Goal: Information Seeking & Learning: Learn about a topic

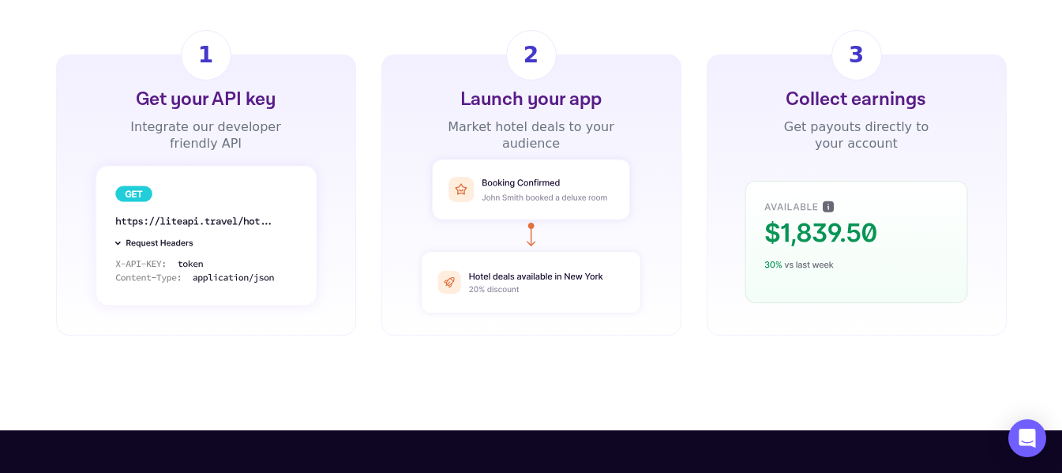
scroll to position [1263, 0]
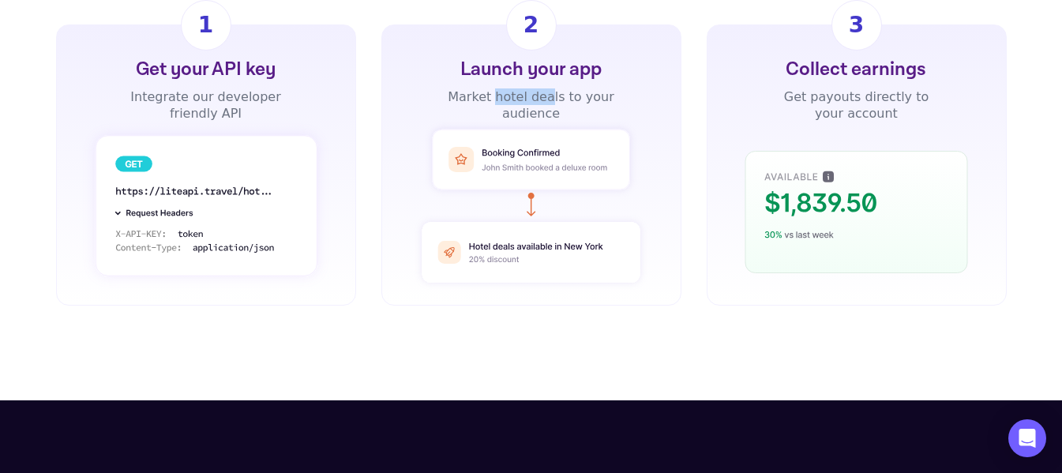
drag, startPoint x: 499, startPoint y: 72, endPoint x: 563, endPoint y: 77, distance: 64.2
click at [554, 88] on div "Market hotel deals to your audience" at bounding box center [531, 104] width 170 height 33
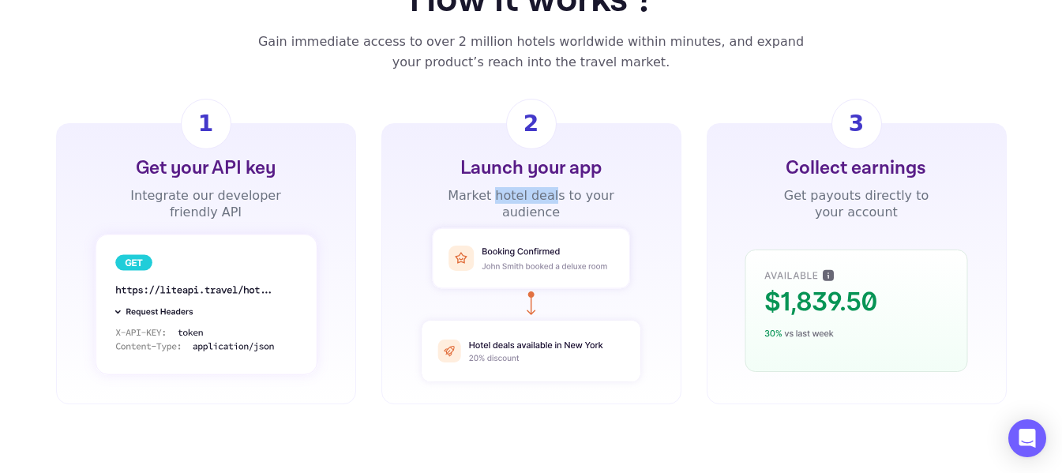
scroll to position [1184, 0]
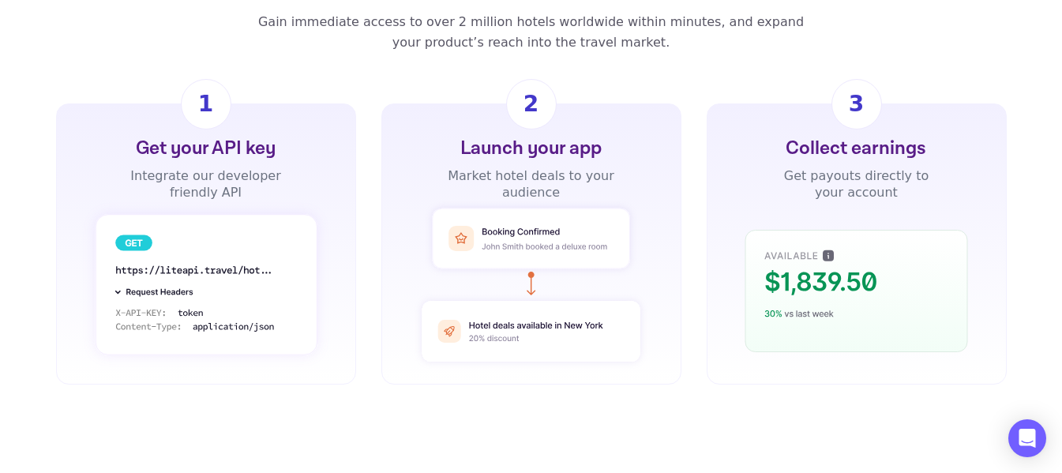
click at [524, 167] on div "Market hotel deals to your audience" at bounding box center [531, 183] width 170 height 33
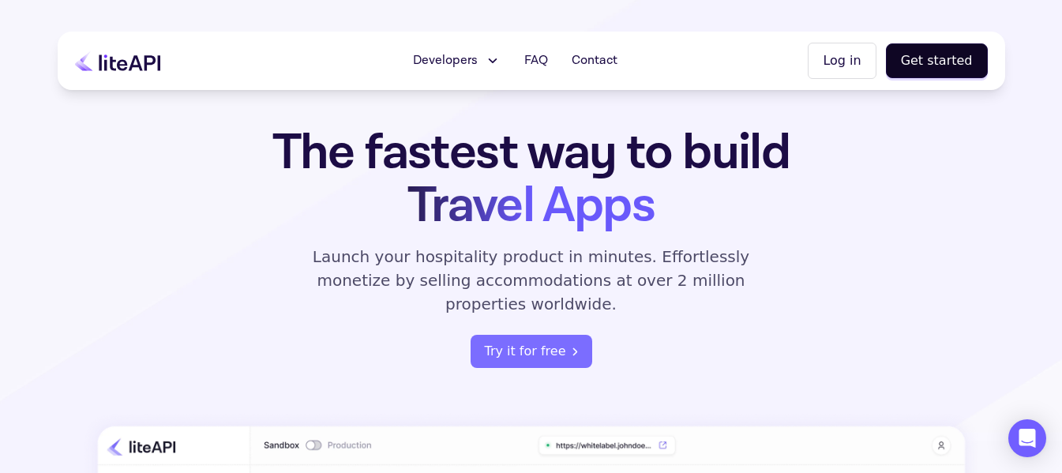
scroll to position [0, 0]
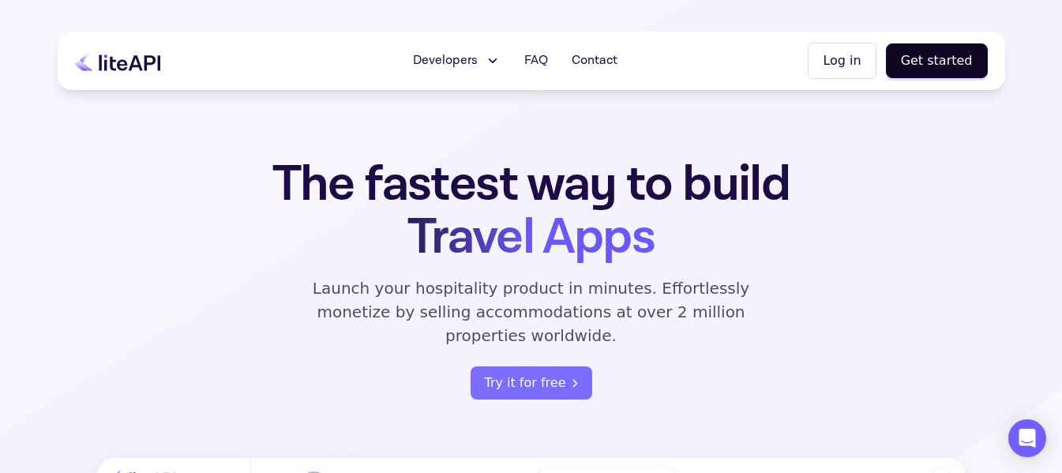
click at [497, 61] on icon at bounding box center [492, 60] width 7 height 3
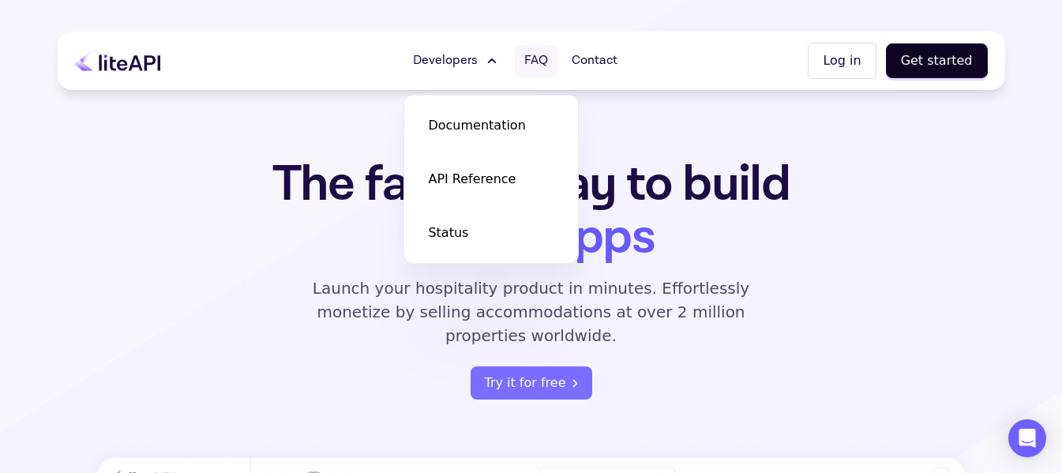
click at [556, 53] on link "FAQ" at bounding box center [536, 61] width 43 height 32
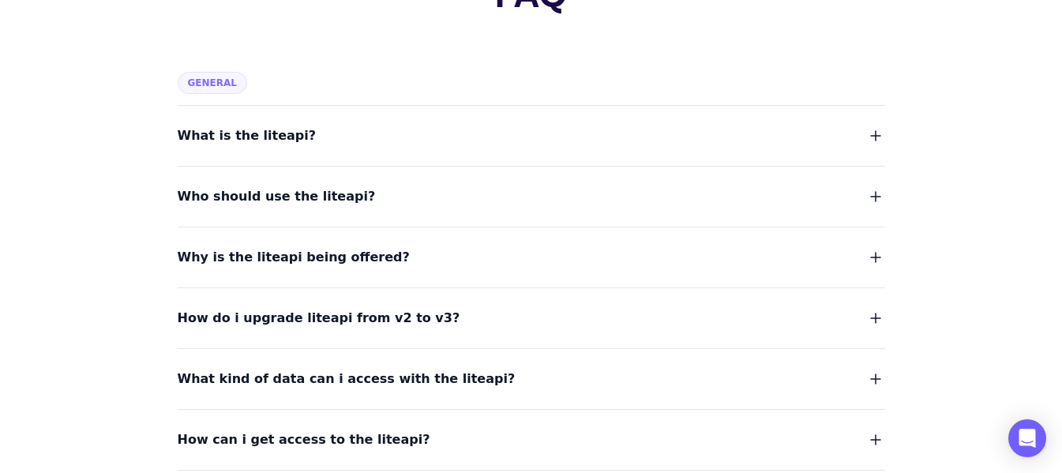
scroll to position [158, 0]
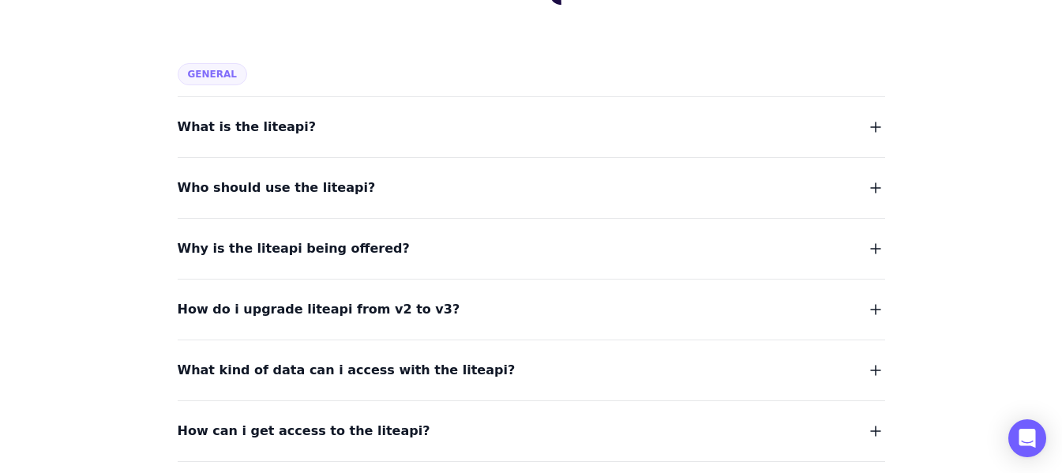
click at [873, 247] on icon "button" at bounding box center [875, 248] width 19 height 19
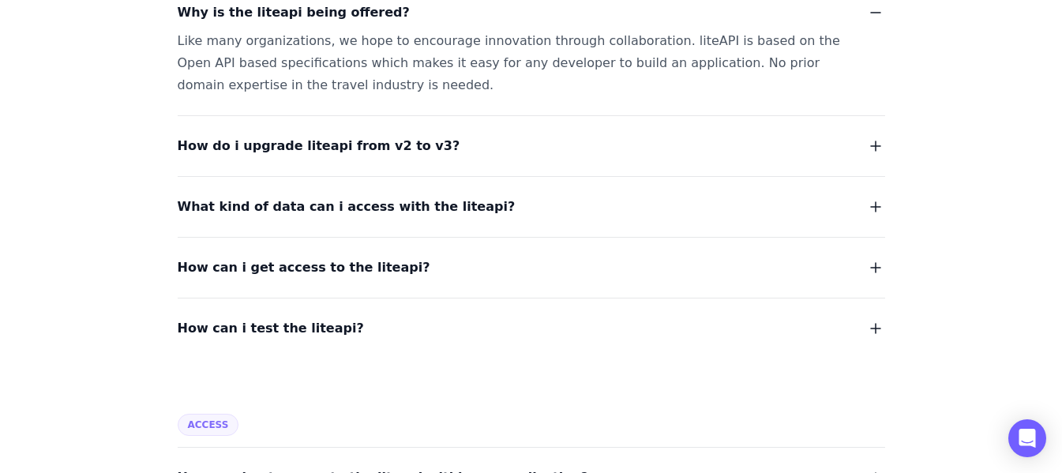
scroll to position [395, 0]
click at [877, 144] on icon "button" at bounding box center [875, 145] width 19 height 19
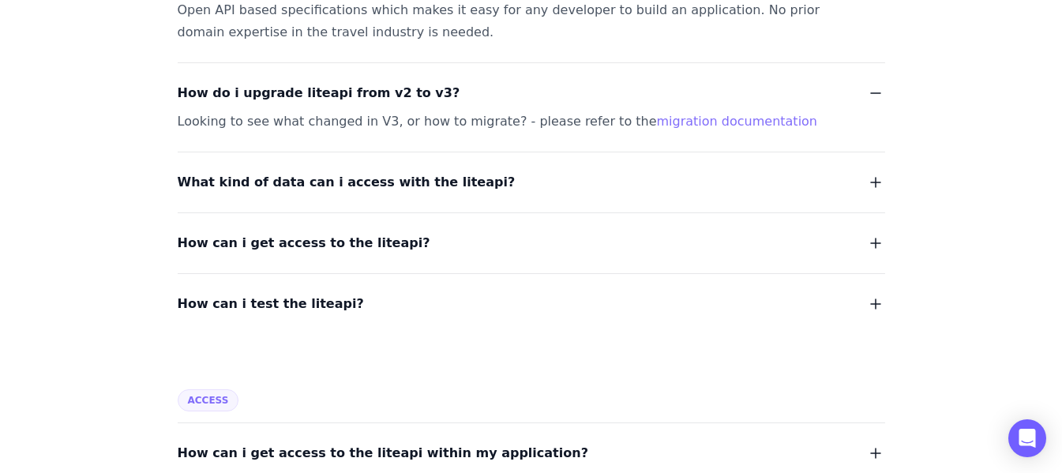
scroll to position [474, 0]
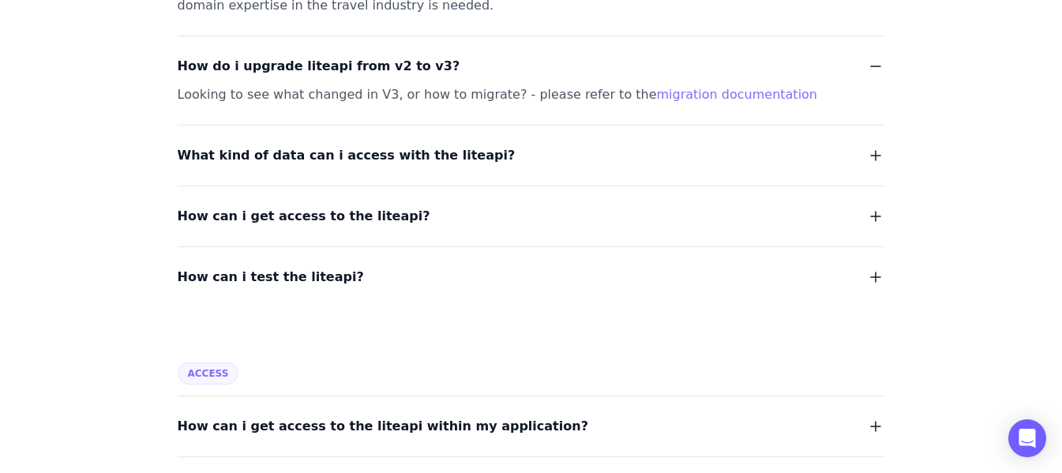
click at [880, 155] on icon "button" at bounding box center [875, 155] width 19 height 19
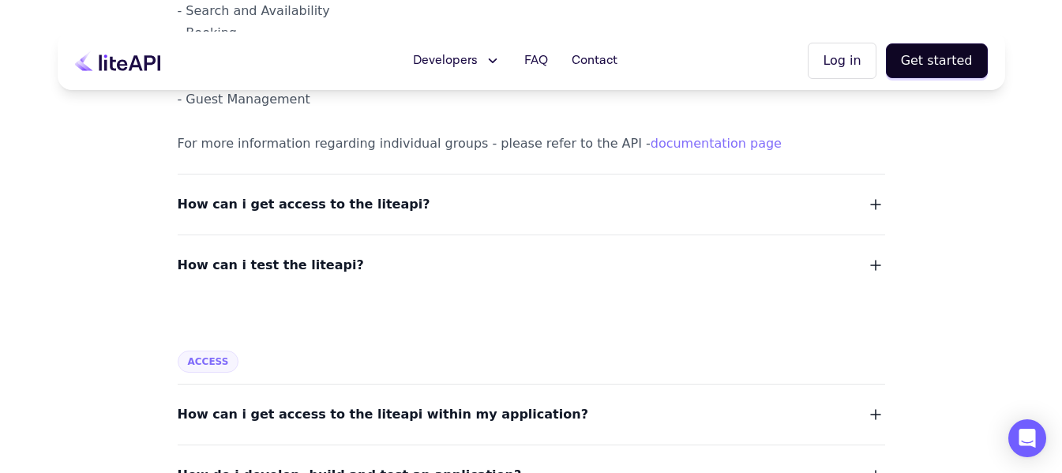
scroll to position [395, 0]
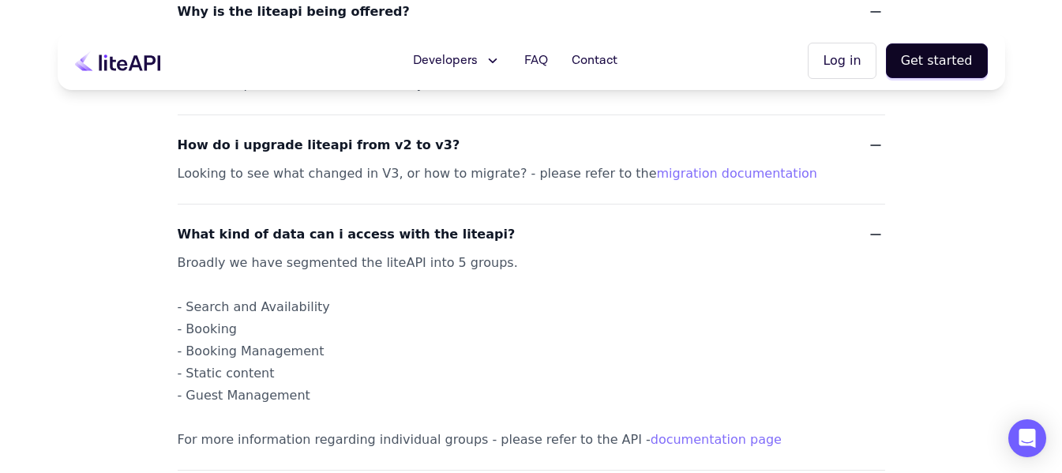
click at [124, 60] on icon at bounding box center [130, 63] width 62 height 16
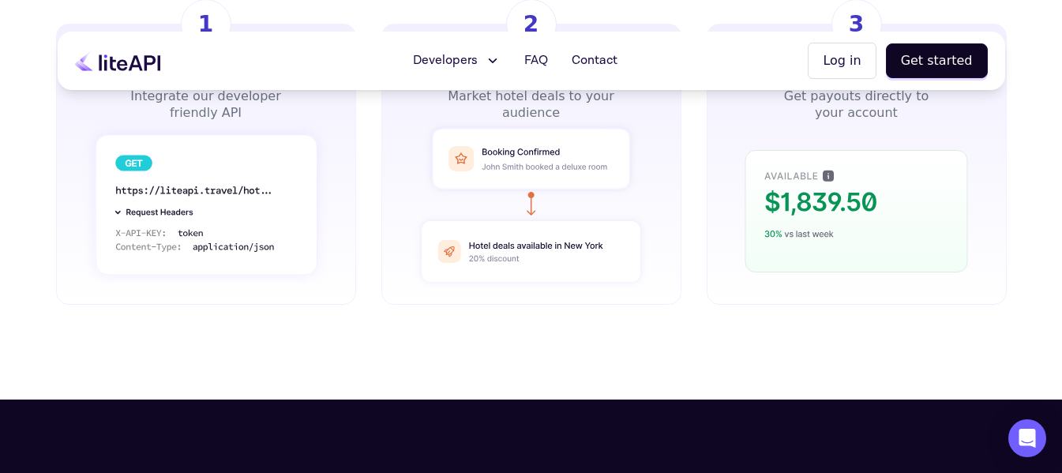
scroll to position [1263, 0]
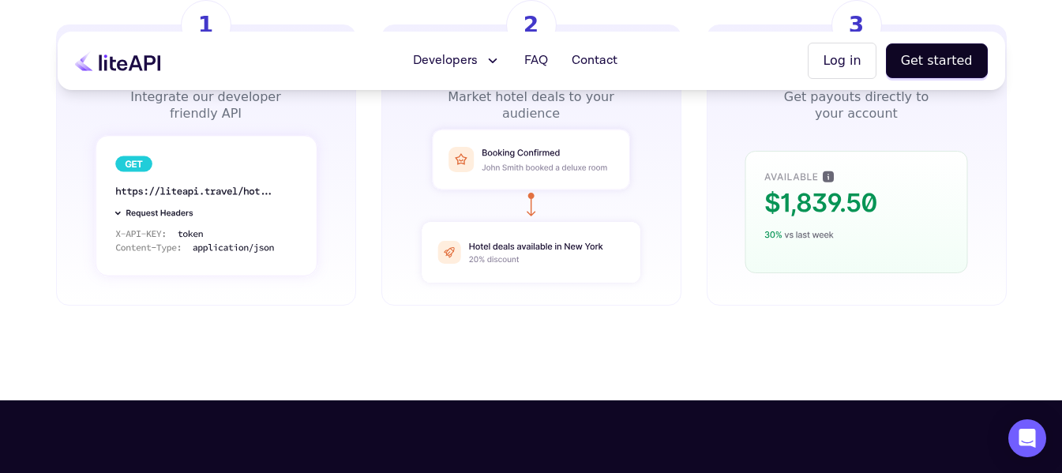
click at [549, 149] on rect at bounding box center [531, 159] width 197 height 60
